Goal: Check status: Check status

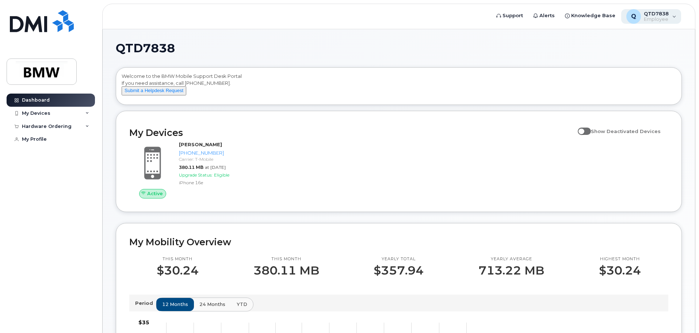
click at [662, 13] on span "QTD7838" at bounding box center [656, 14] width 25 height 6
click at [43, 112] on div "My Devices" at bounding box center [36, 113] width 28 height 6
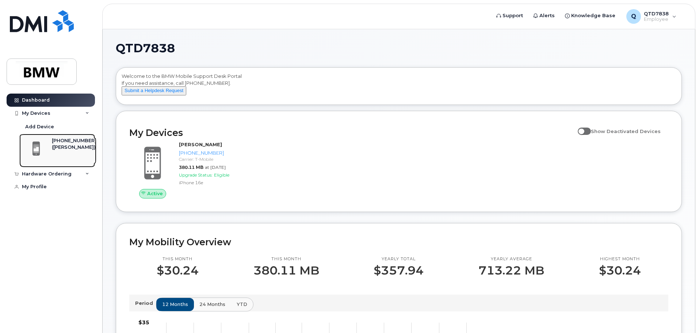
click at [64, 139] on div "[PHONE_NUMBER]" at bounding box center [74, 140] width 45 height 7
